Goal: Information Seeking & Learning: Learn about a topic

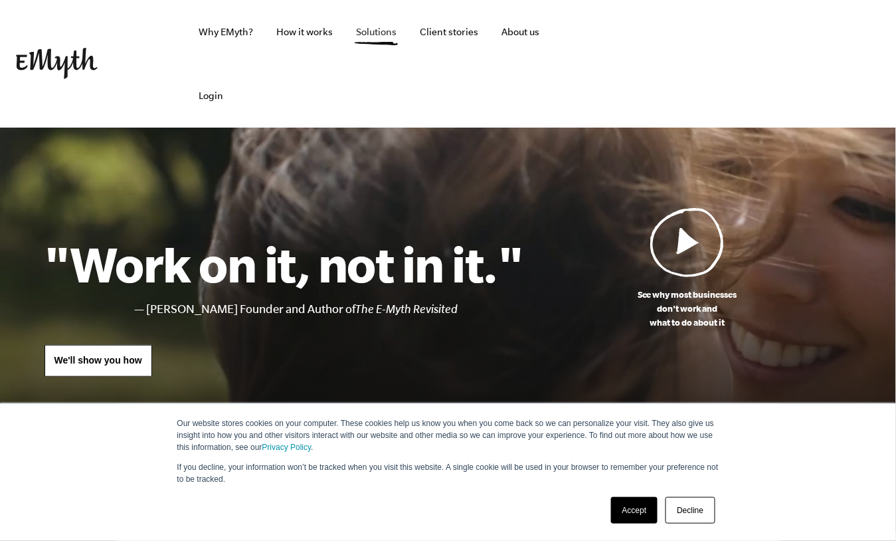
click at [371, 29] on link "Solutions" at bounding box center [376, 32] width 62 height 64
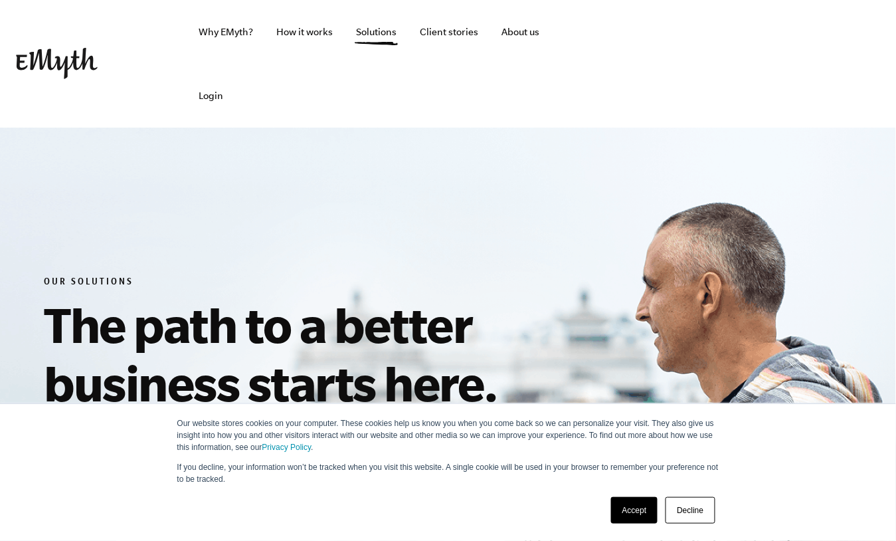
click at [648, 516] on link "Accept" at bounding box center [634, 510] width 47 height 27
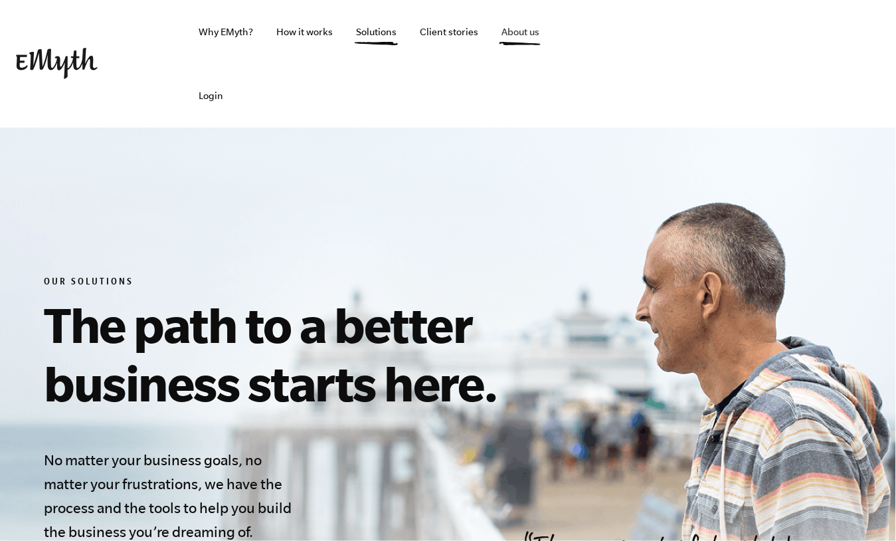
click at [514, 43] on link "About us" at bounding box center [520, 32] width 59 height 64
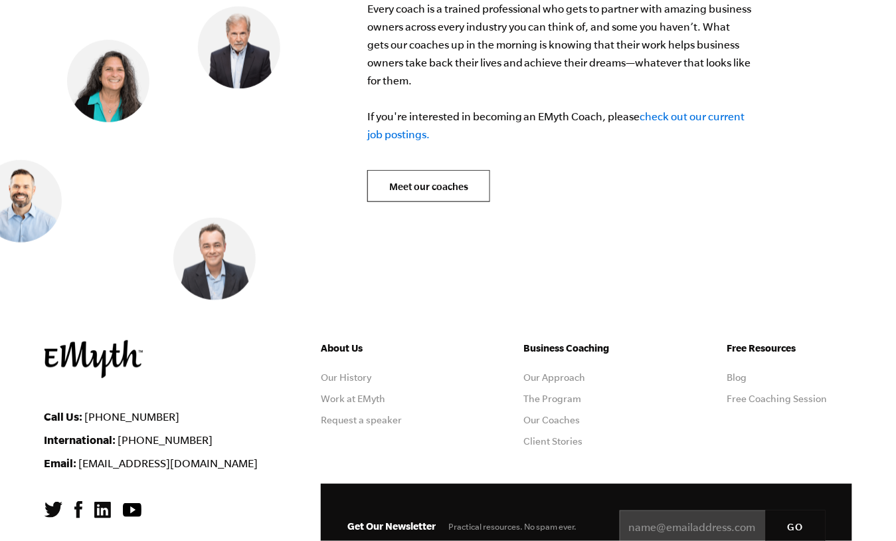
scroll to position [5424, 0]
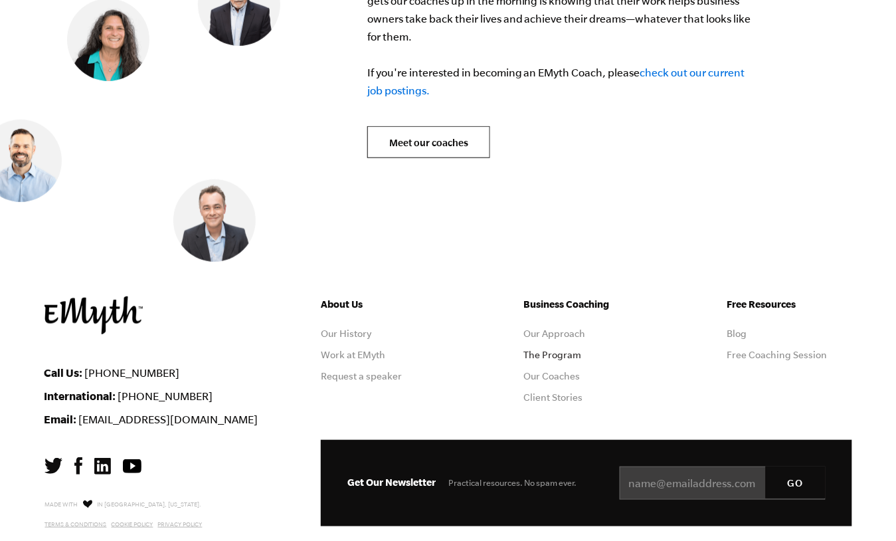
click at [557, 349] on link "The Program" at bounding box center [553, 354] width 58 height 11
